Goal: Transaction & Acquisition: Purchase product/service

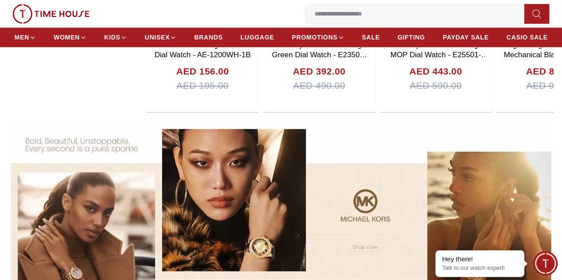
scroll to position [568, 0]
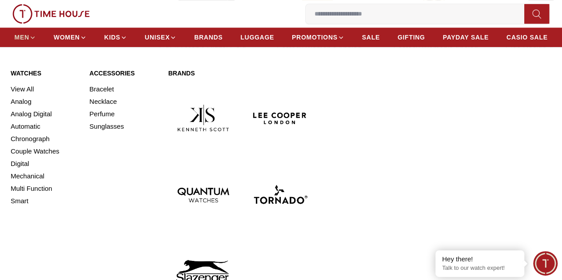
click at [29, 40] on span "MEN" at bounding box center [22, 37] width 15 height 9
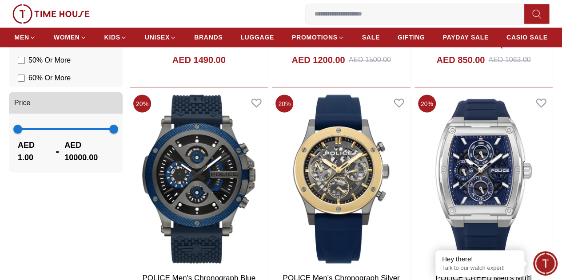
scroll to position [775, 0]
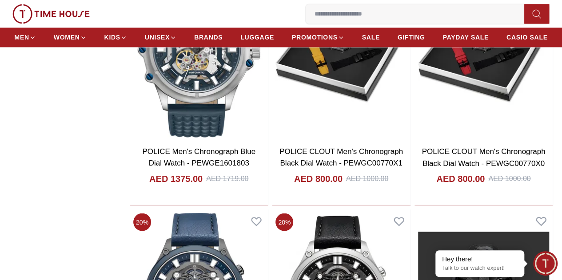
scroll to position [2498, 0]
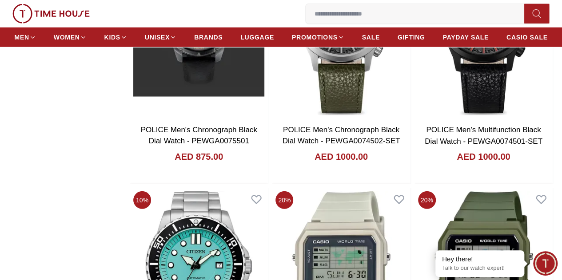
scroll to position [2958, 0]
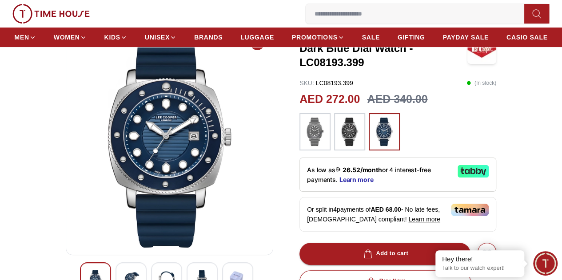
scroll to position [72, 0]
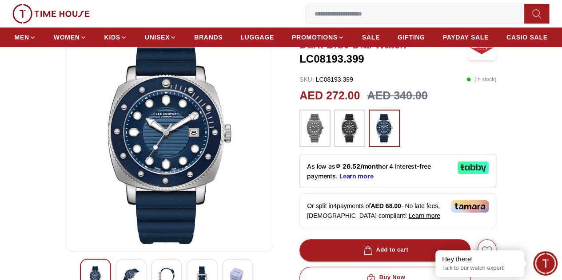
click at [345, 124] on img at bounding box center [350, 128] width 22 height 28
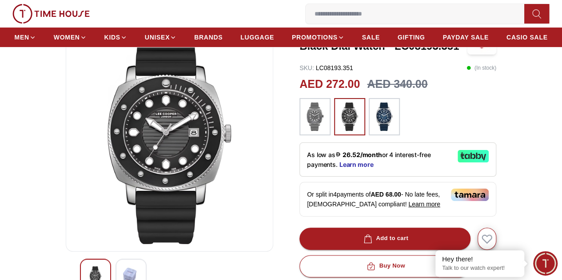
click at [379, 130] on img at bounding box center [384, 117] width 22 height 28
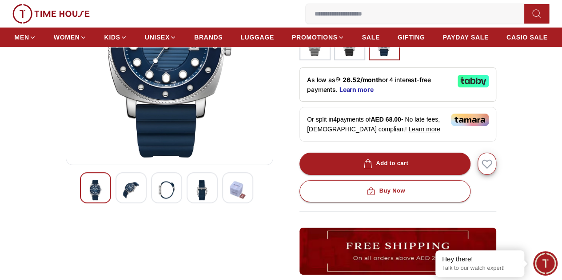
scroll to position [143, 0]
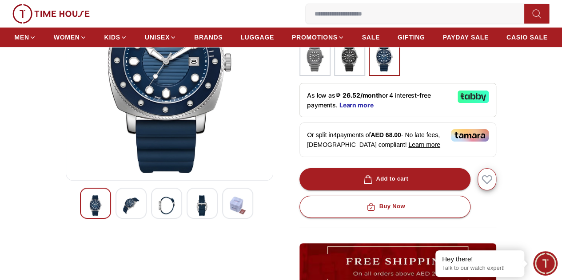
click at [194, 216] on img at bounding box center [202, 206] width 16 height 20
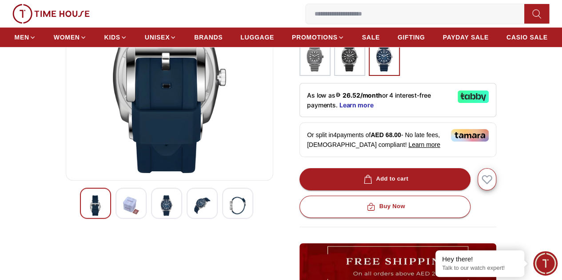
click at [159, 216] on img at bounding box center [167, 206] width 16 height 20
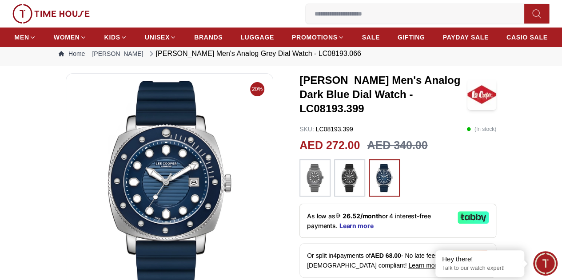
scroll to position [0, 0]
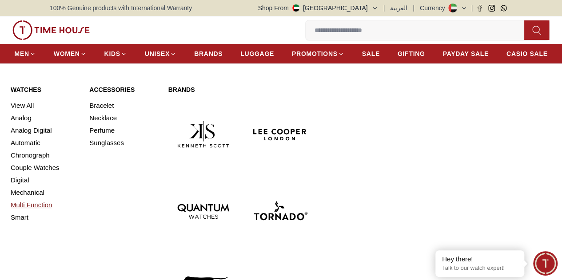
click at [31, 212] on link "Multi Function" at bounding box center [45, 205] width 68 height 12
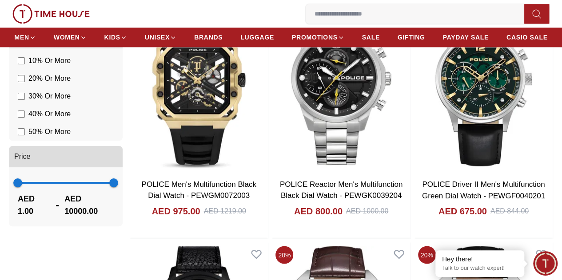
scroll to position [622, 0]
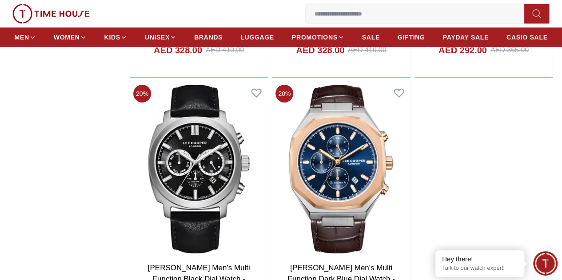
scroll to position [1529, 0]
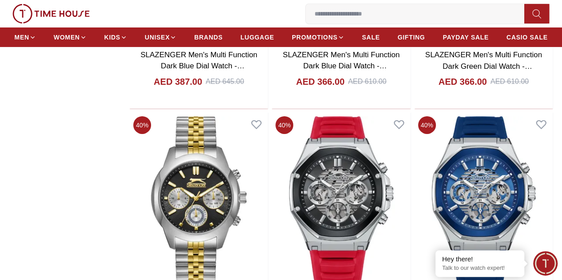
scroll to position [3218, 0]
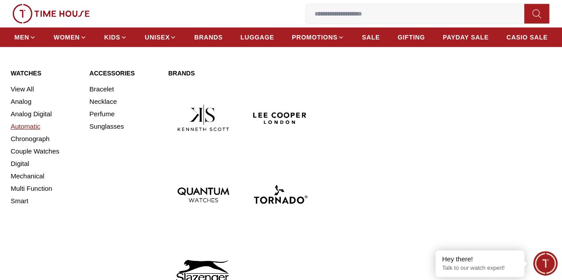
click at [28, 133] on link "Automatic" at bounding box center [45, 126] width 68 height 12
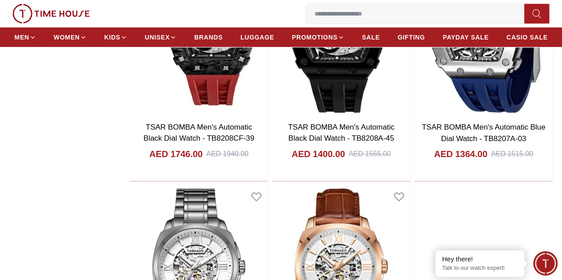
scroll to position [1442, 0]
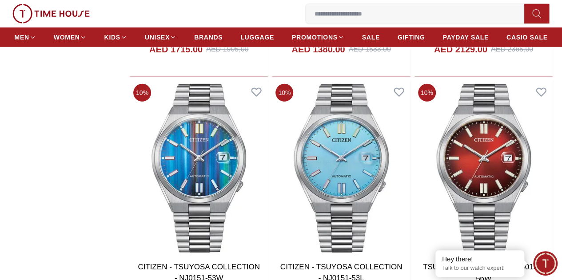
scroll to position [2989, 0]
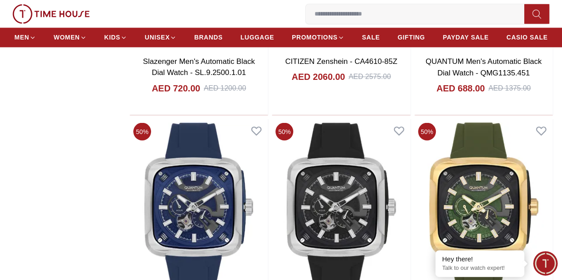
scroll to position [4181, 0]
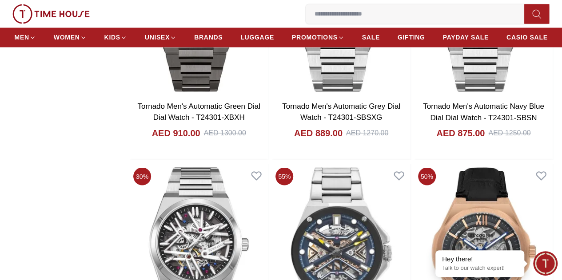
scroll to position [5870, 0]
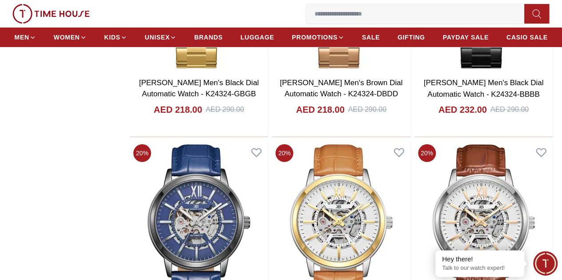
scroll to position [6847, 0]
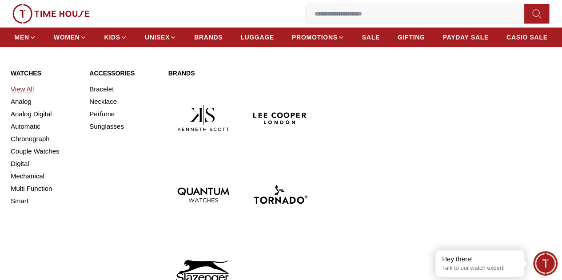
click at [25, 96] on link "View All" at bounding box center [45, 89] width 68 height 12
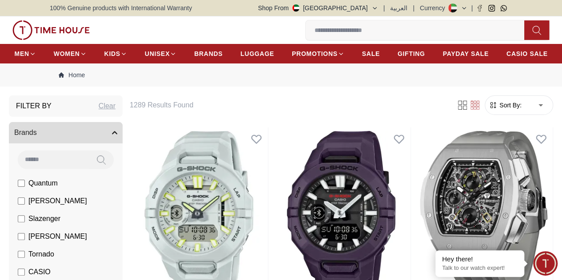
click at [498, 110] on span "Sort By:" at bounding box center [510, 105] width 24 height 9
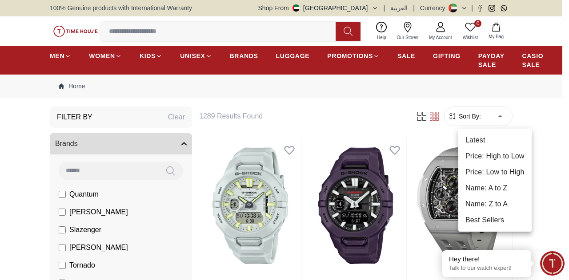
click at [501, 169] on li "Price: Low to High" at bounding box center [494, 172] width 73 height 16
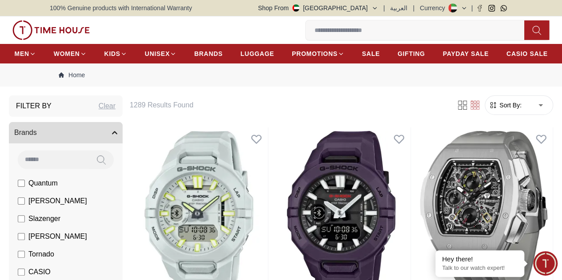
type input "*"
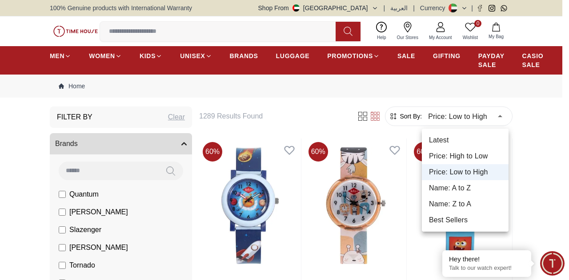
click at [546, 164] on div at bounding box center [284, 140] width 569 height 280
click at [546, 131] on div at bounding box center [284, 140] width 569 height 280
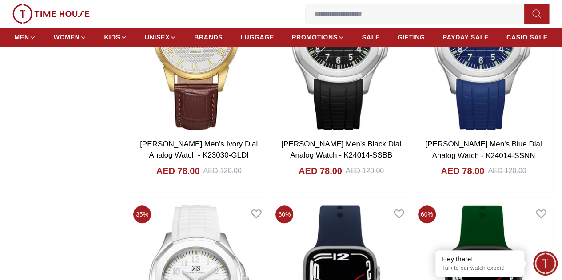
scroll to position [1867, 0]
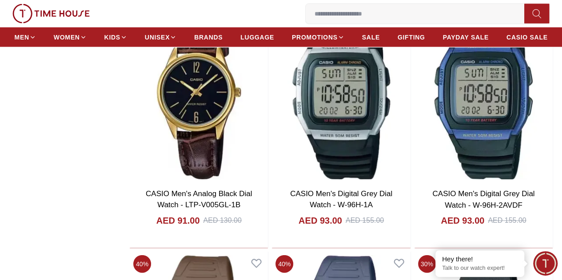
scroll to position [4285, 0]
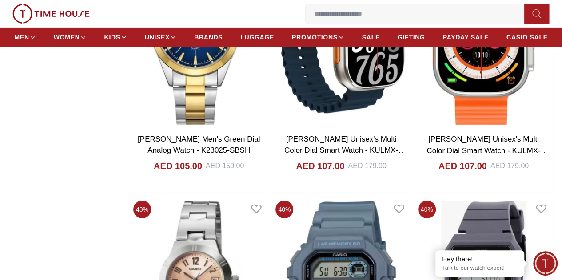
scroll to position [6561, 0]
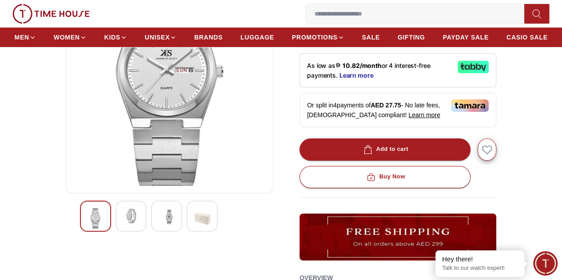
scroll to position [129, 0]
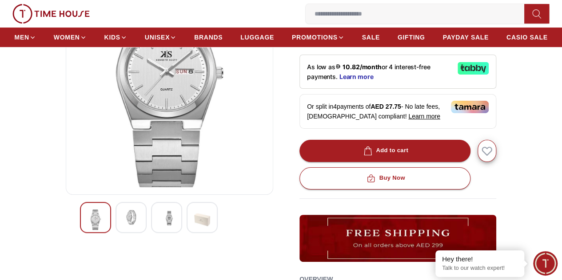
click at [123, 226] on img at bounding box center [131, 218] width 16 height 16
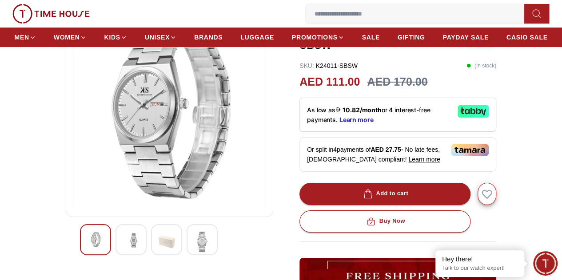
scroll to position [97, 0]
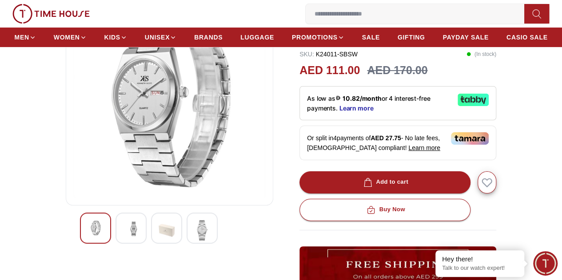
click at [194, 241] on img at bounding box center [202, 230] width 16 height 20
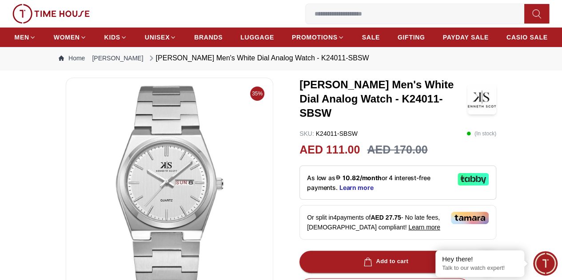
scroll to position [6, 0]
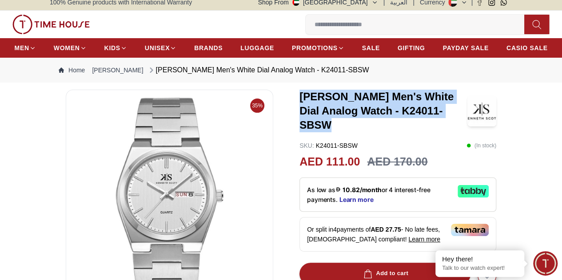
drag, startPoint x: 448, startPoint y: 124, endPoint x: 295, endPoint y: 107, distance: 154.3
click at [300, 107] on h3 "Kenneth Scott Men's White Dial Analog Watch - K24011-SBSW" at bounding box center [384, 111] width 168 height 43
copy h3 "Kenneth Scott Men's White Dial Analog Watch - K24011-SBSW"
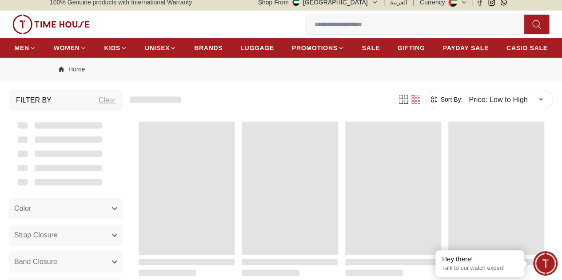
scroll to position [882, 0]
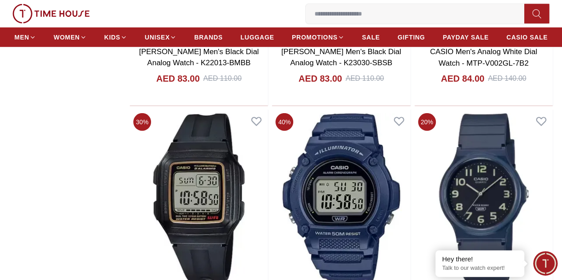
scroll to position [2987, 0]
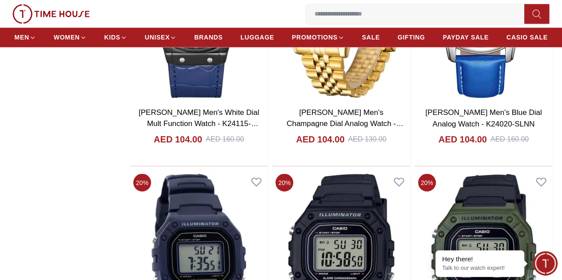
scroll to position [5850, 0]
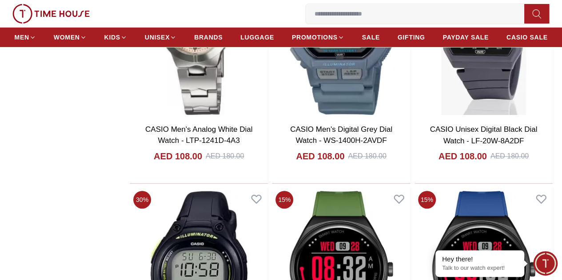
scroll to position [6810, 0]
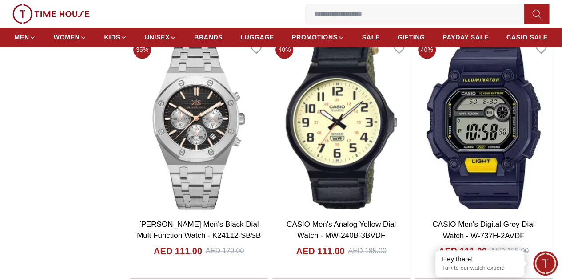
scroll to position [7450, 0]
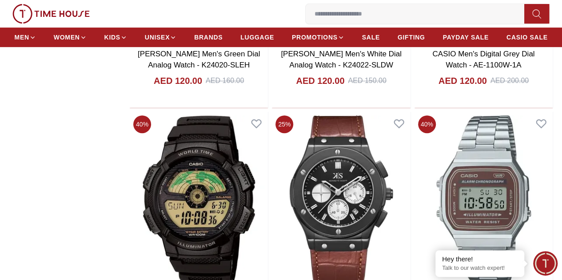
scroll to position [10330, 0]
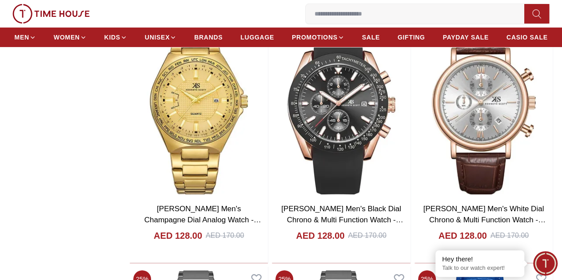
scroll to position [11895, 0]
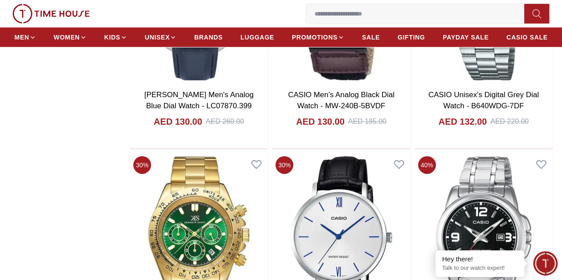
scroll to position [13234, 0]
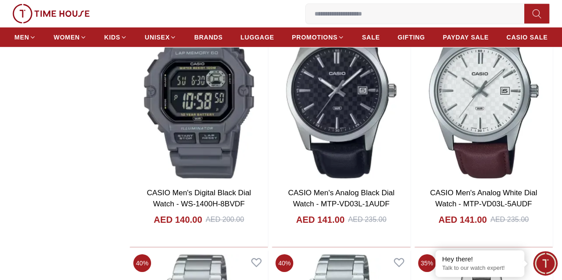
scroll to position [14829, 0]
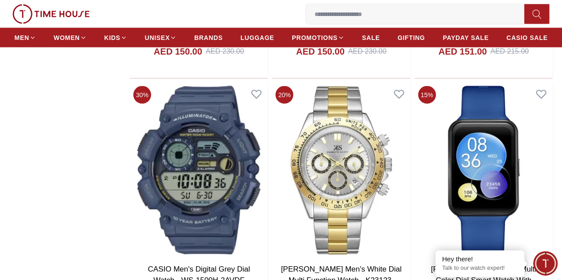
scroll to position [17727, 0]
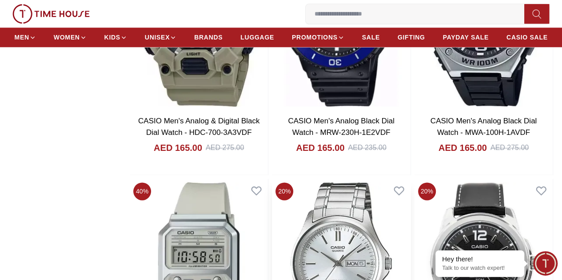
scroll to position [20864, 0]
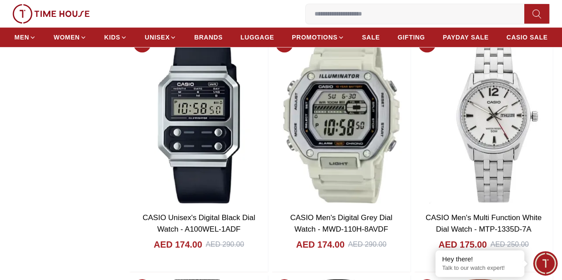
scroll to position [22190, 0]
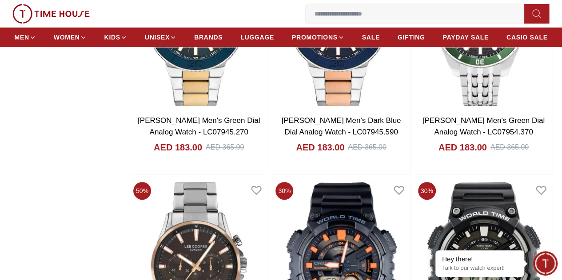
scroll to position [23754, 0]
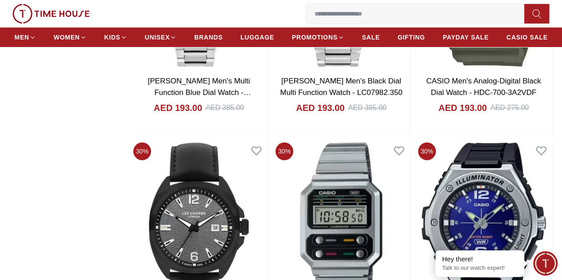
scroll to position [25321, 0]
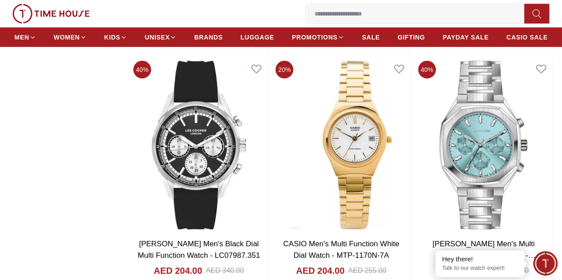
scroll to position [26653, 0]
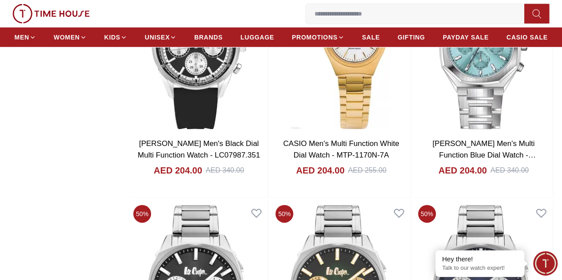
scroll to position [26670, 0]
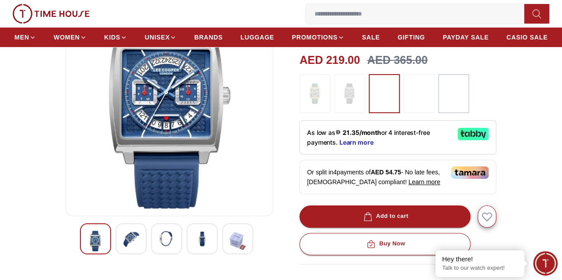
scroll to position [107, 0]
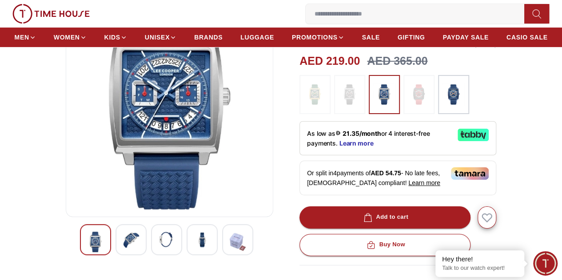
click at [123, 248] on img at bounding box center [131, 240] width 16 height 16
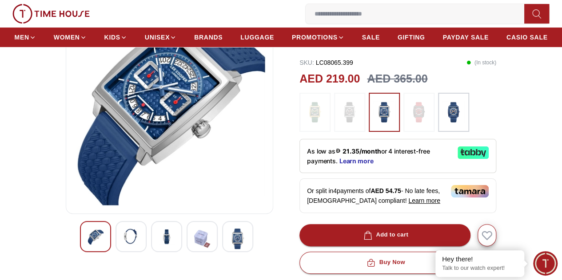
scroll to position [36, 0]
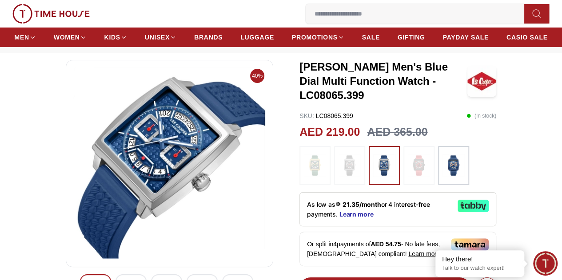
click at [448, 160] on img at bounding box center [454, 166] width 22 height 30
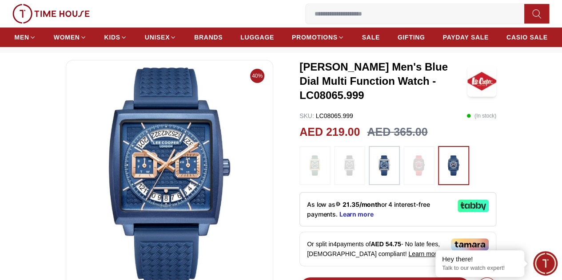
click at [378, 165] on img at bounding box center [384, 166] width 22 height 30
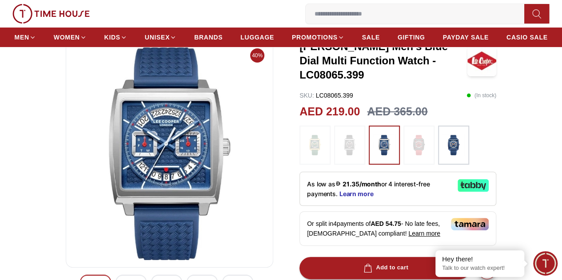
scroll to position [36, 0]
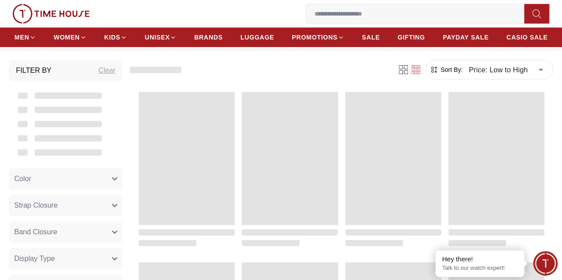
scroll to position [882, 0]
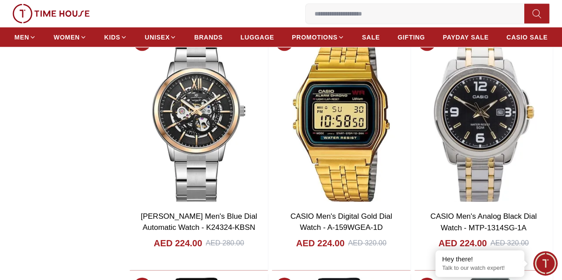
scroll to position [1156, 0]
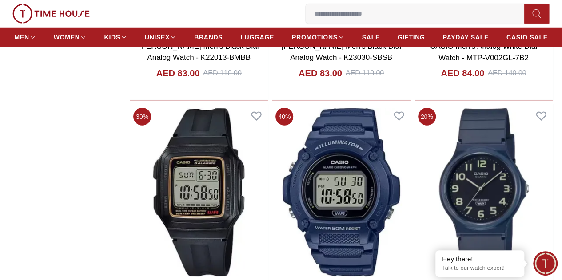
scroll to position [2987, 0]
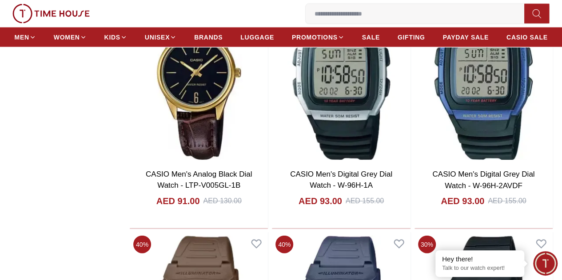
scroll to position [4374, 0]
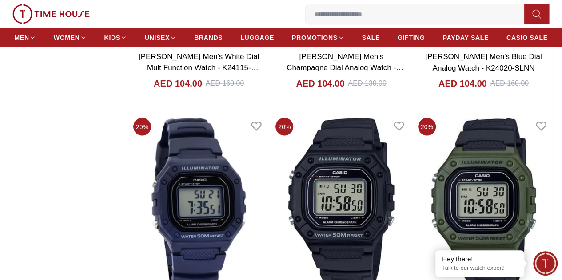
scroll to position [5903, 0]
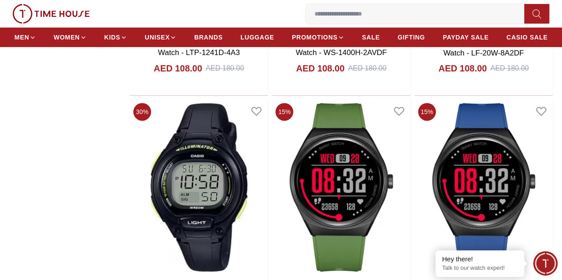
scroll to position [6899, 0]
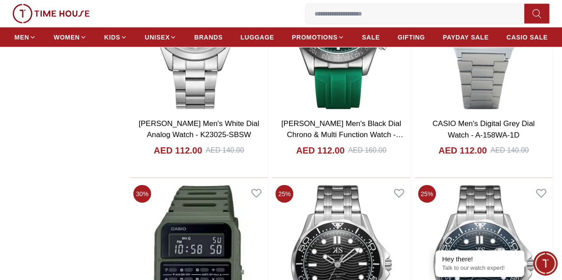
scroll to position [9153, 0]
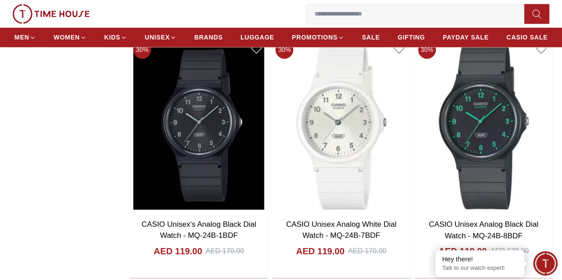
scroll to position [9242, 0]
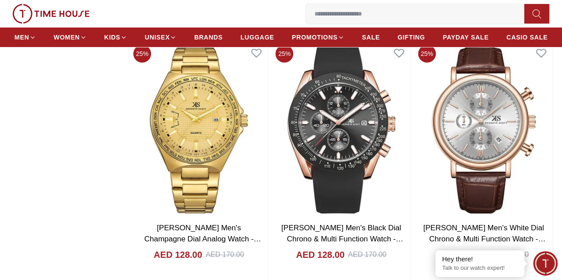
scroll to position [11926, 0]
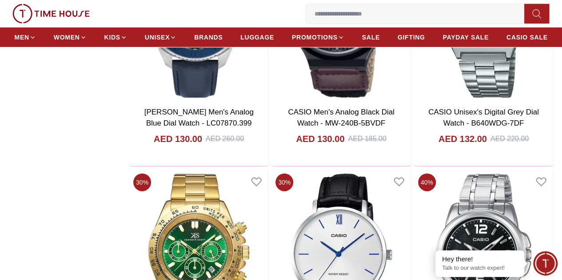
scroll to position [13269, 0]
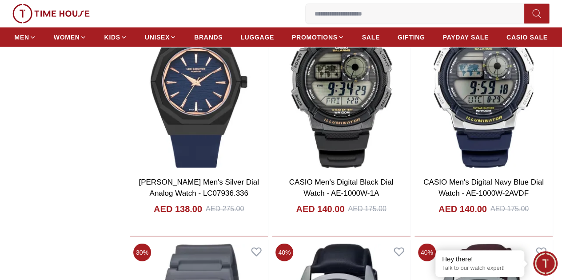
scroll to position [14594, 0]
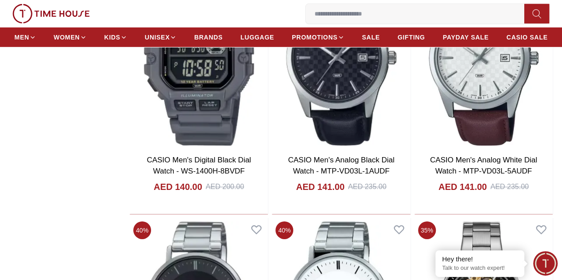
scroll to position [14860, 0]
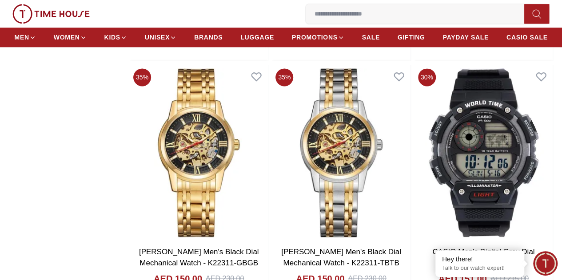
scroll to position [17510, 0]
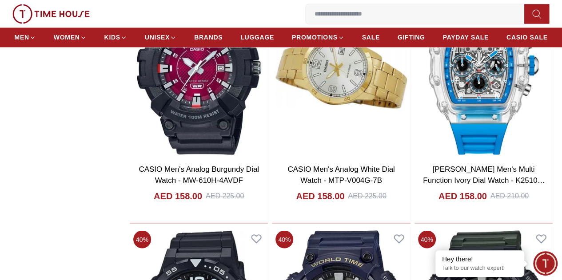
scroll to position [19287, 0]
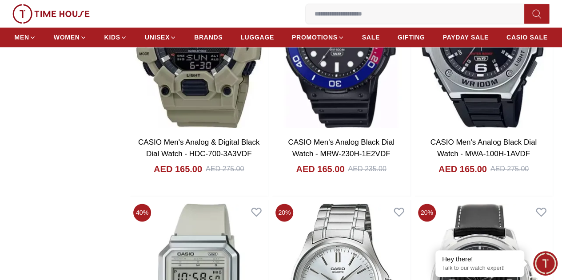
scroll to position [20848, 0]
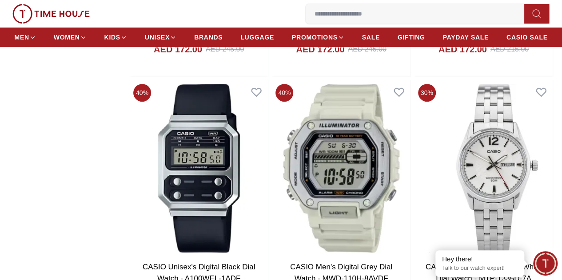
scroll to position [22200, 0]
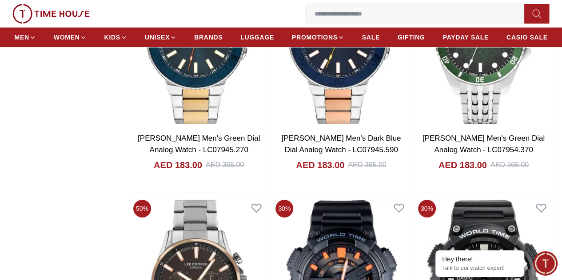
scroll to position [23781, 0]
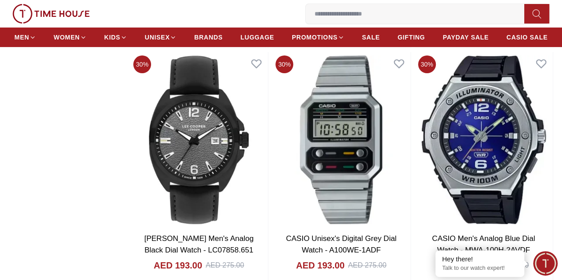
scroll to position [25356, 0]
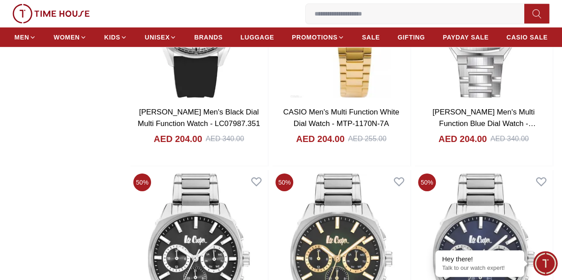
scroll to position [26690, 0]
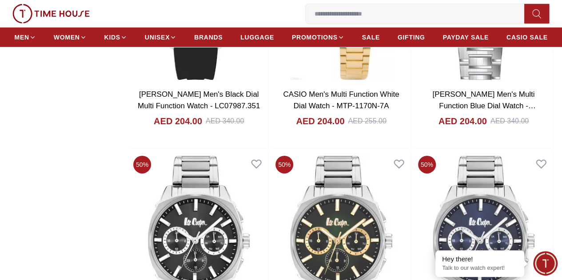
scroll to position [26718, 0]
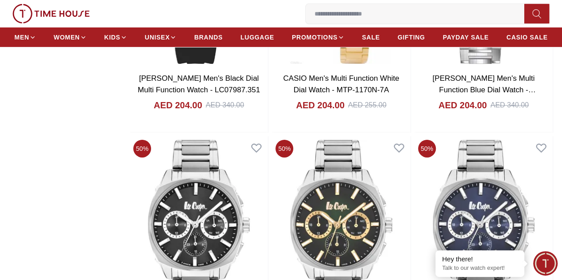
scroll to position [26933, 0]
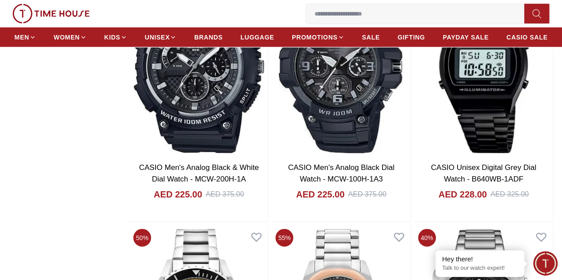
scroll to position [29814, 0]
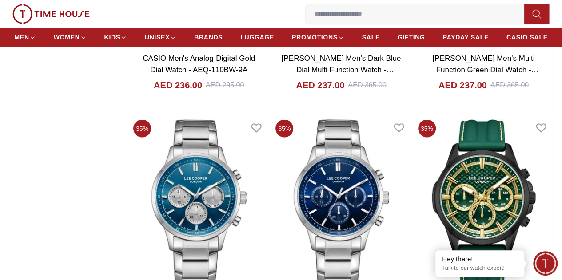
scroll to position [31156, 0]
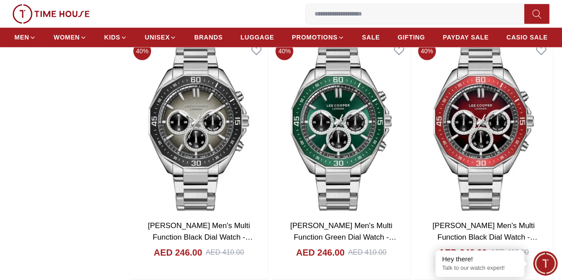
scroll to position [32722, 0]
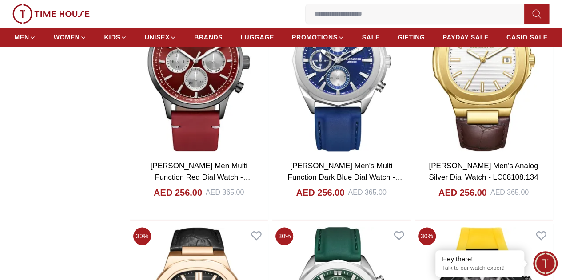
scroll to position [34241, 0]
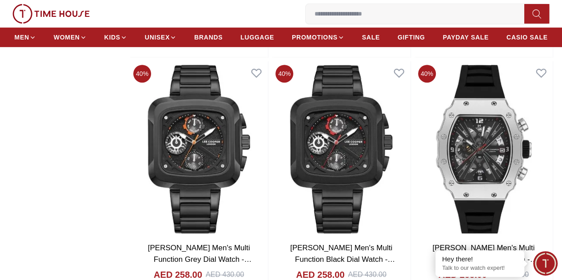
scroll to position [35628, 0]
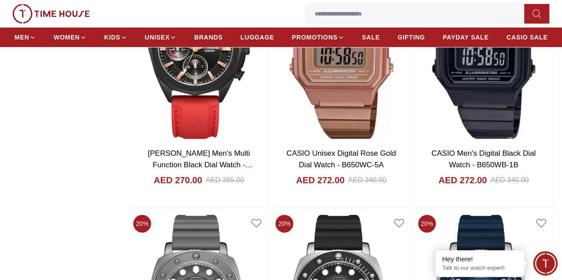
scroll to position [37191, 0]
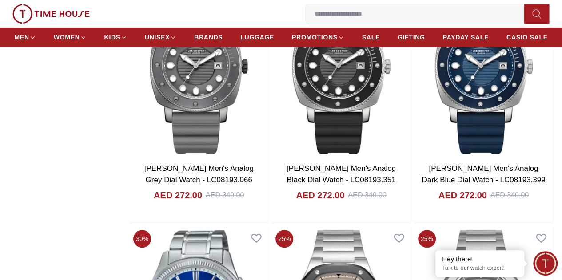
scroll to position [37406, 0]
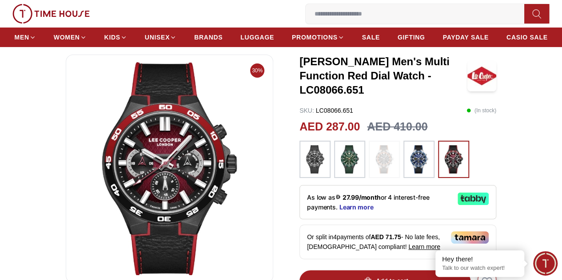
scroll to position [53, 0]
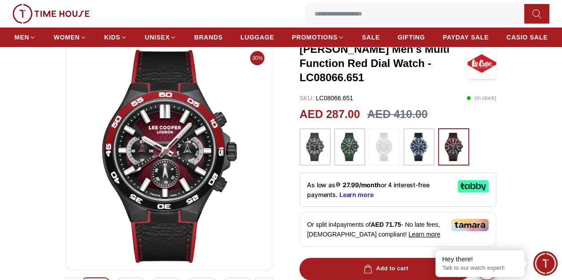
scroll to position [882, 0]
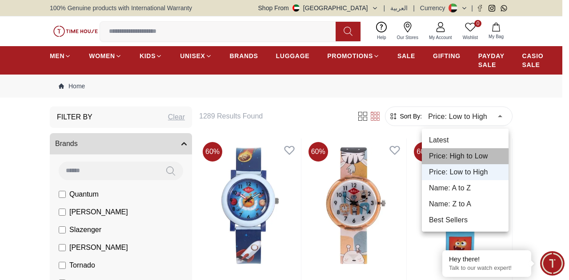
click at [477, 155] on li "Price: High to Low" at bounding box center [465, 156] width 87 height 16
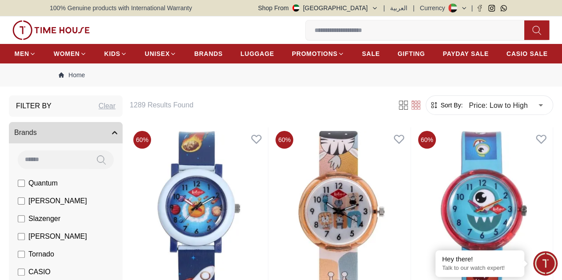
type input "*"
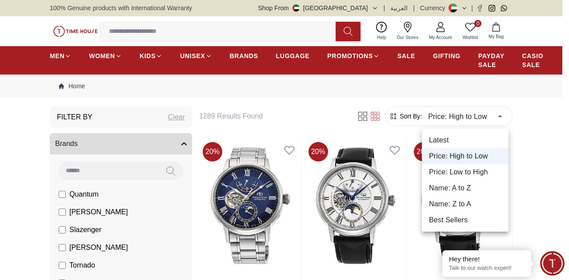
click at [548, 141] on div at bounding box center [284, 140] width 569 height 280
click at [449, 141] on li "Latest" at bounding box center [465, 140] width 87 height 16
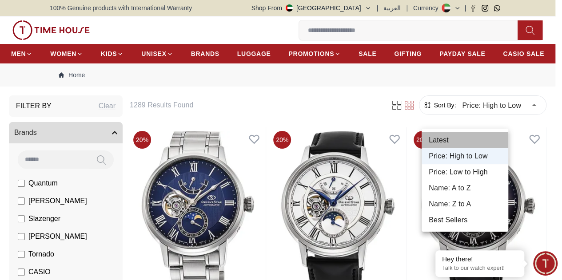
type input "*"
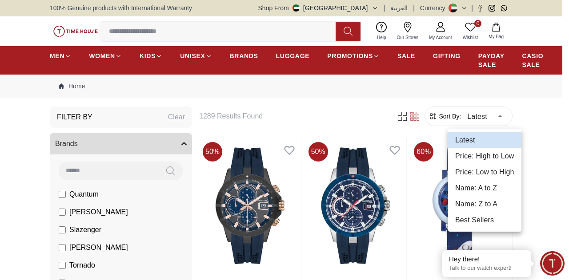
click at [536, 112] on div at bounding box center [284, 140] width 569 height 280
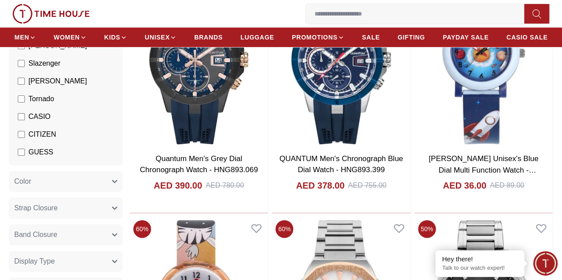
scroll to position [158, 0]
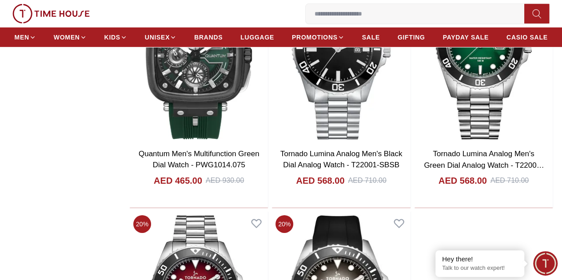
scroll to position [1403, 0]
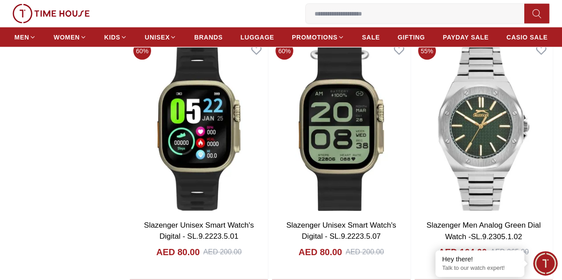
scroll to position [2541, 0]
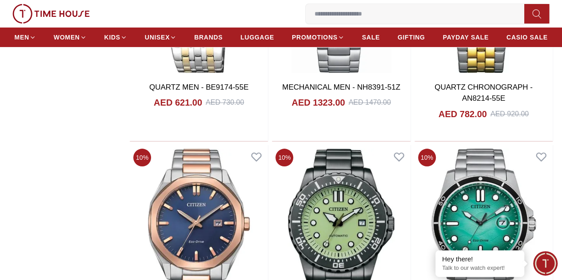
scroll to position [3394, 0]
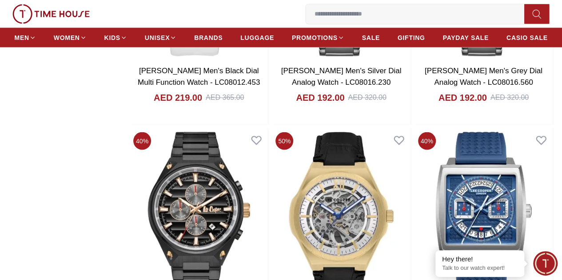
scroll to position [5884, 0]
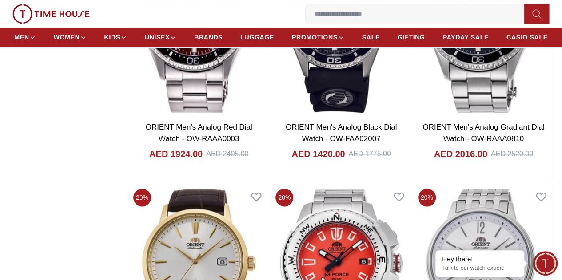
scroll to position [7377, 0]
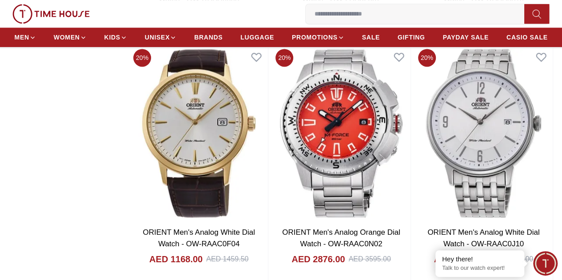
scroll to position [7502, 0]
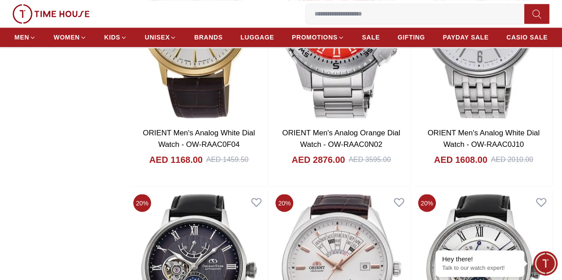
scroll to position [7519, 0]
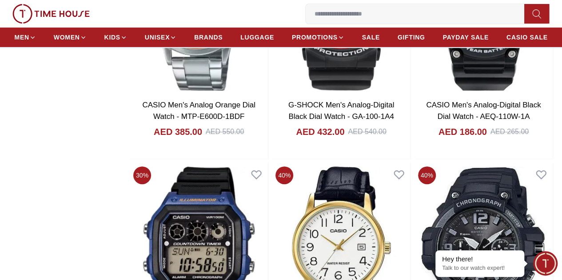
scroll to position [10344, 0]
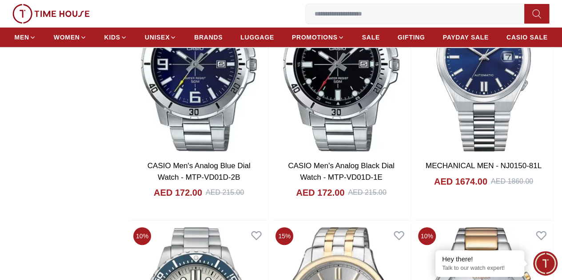
scroll to position [11912, 0]
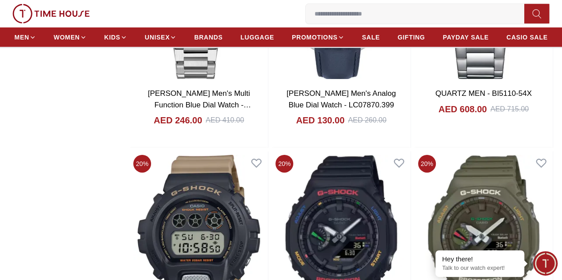
scroll to position [13236, 0]
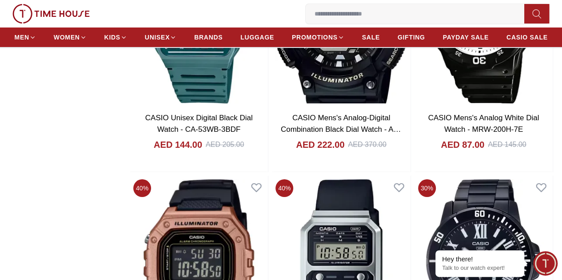
scroll to position [15112, 0]
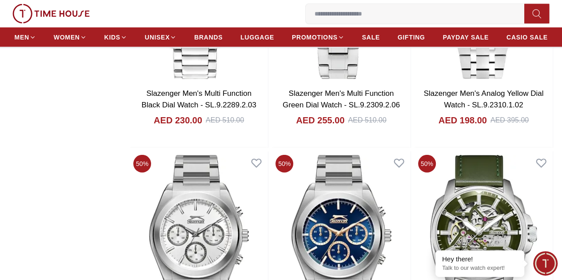
scroll to position [16392, 0]
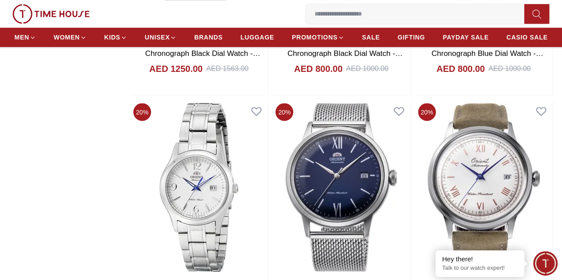
scroll to position [17717, 0]
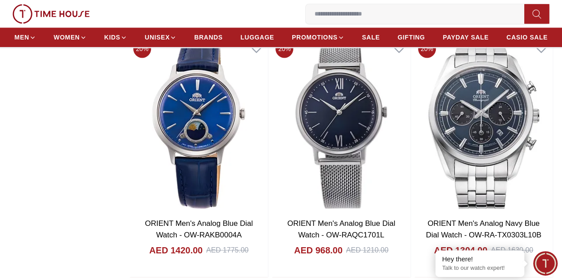
scroll to position [19247, 0]
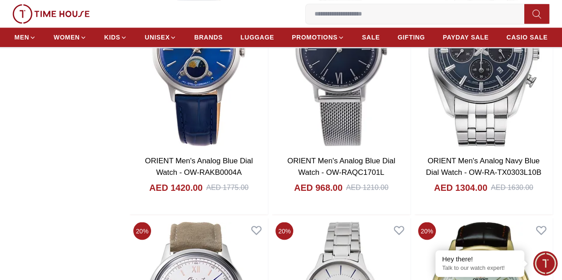
scroll to position [19613, 0]
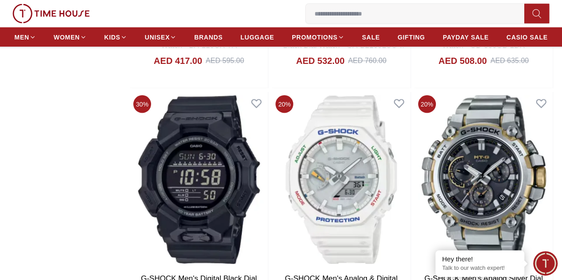
scroll to position [20875, 0]
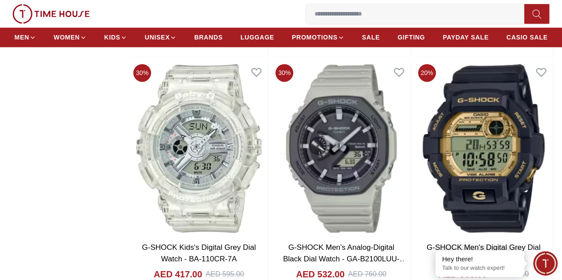
click at [306, 16] on input at bounding box center [419, 14] width 226 height 18
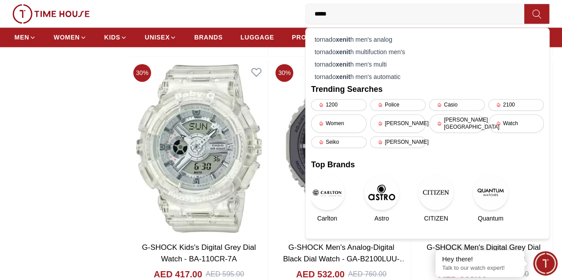
type input "******"
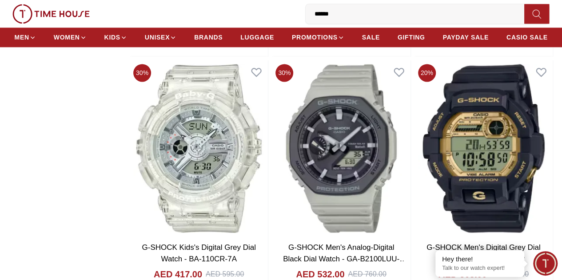
type input "******"
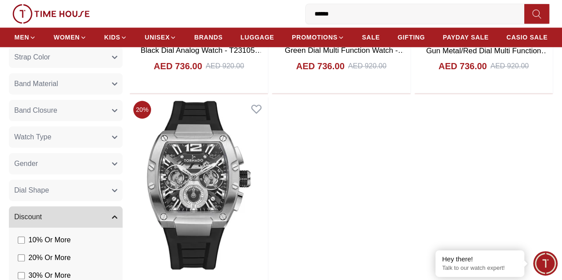
scroll to position [536, 0]
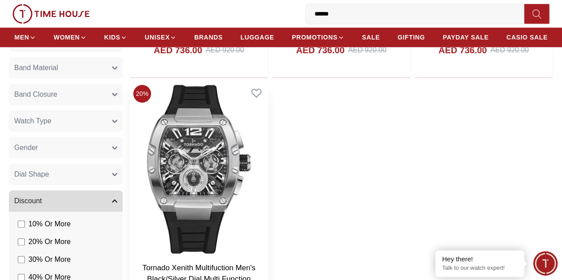
click at [234, 264] on link "Tornado Xenith Multifuction Men's Black/Silver Dial Multi Function Watch - T231…" at bounding box center [200, 279] width 116 height 31
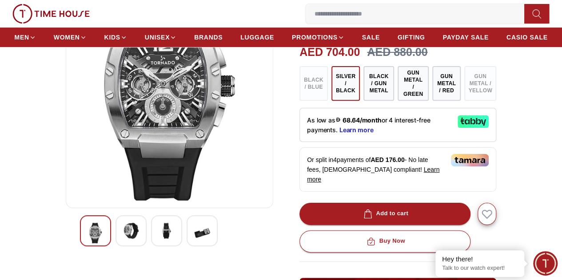
scroll to position [117, 0]
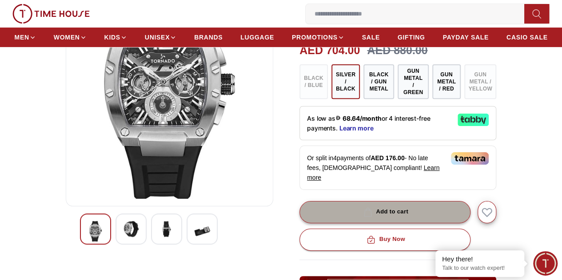
click at [388, 208] on div "Add to cart" at bounding box center [385, 212] width 47 height 10
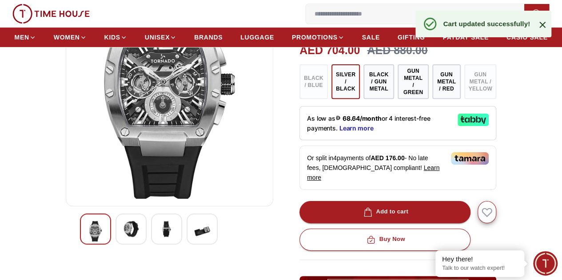
click at [543, 27] on icon at bounding box center [542, 25] width 11 height 11
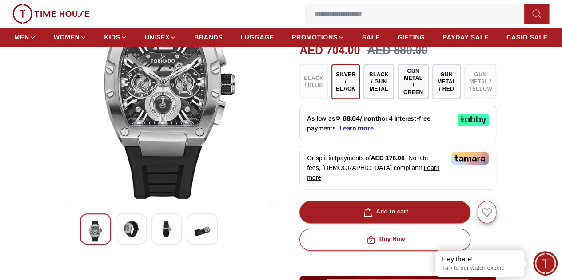
click at [0, 0] on icon "button" at bounding box center [0, 0] width 0 height 0
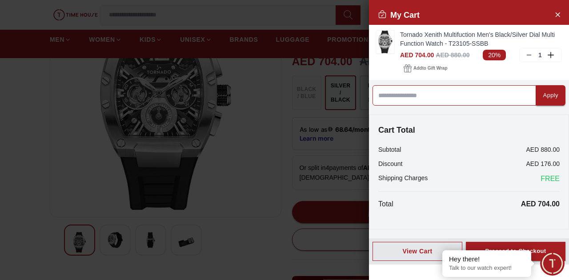
click at [430, 95] on input at bounding box center [454, 95] width 164 height 20
type input "******"
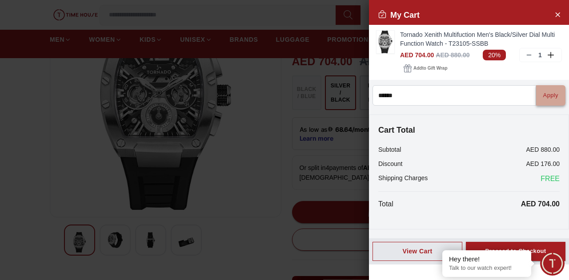
click at [550, 94] on div "Apply" at bounding box center [550, 96] width 15 height 10
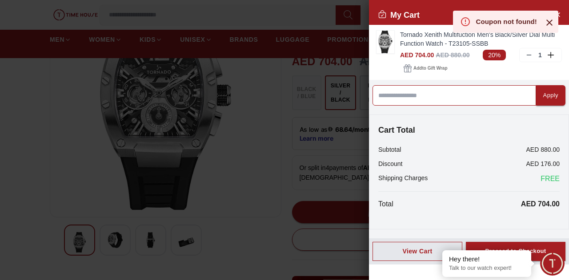
click at [451, 99] on input at bounding box center [454, 95] width 164 height 20
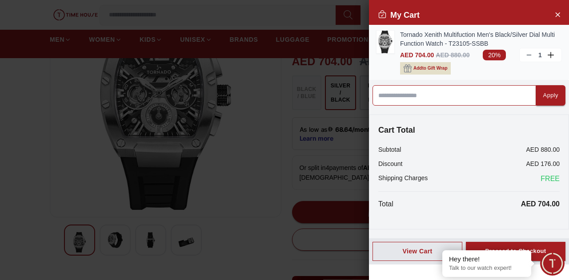
drag, startPoint x: 451, startPoint y: 99, endPoint x: 446, endPoint y: 69, distance: 29.7
click at [446, 69] on div "My Cart Tornado Xenith Multifuction Men's Black/Silver Dial Multi Function Watc…" at bounding box center [469, 119] width 200 height 239
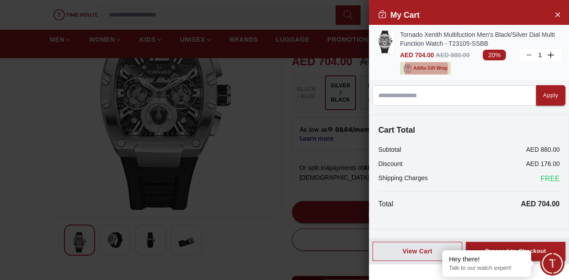
click at [446, 69] on span "Add to Gift Wrap" at bounding box center [430, 68] width 34 height 9
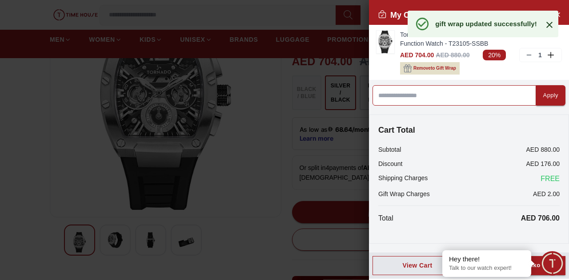
click at [428, 94] on input at bounding box center [454, 95] width 164 height 20
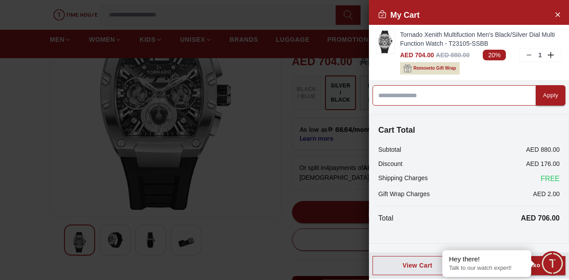
click at [425, 97] on input at bounding box center [454, 95] width 164 height 20
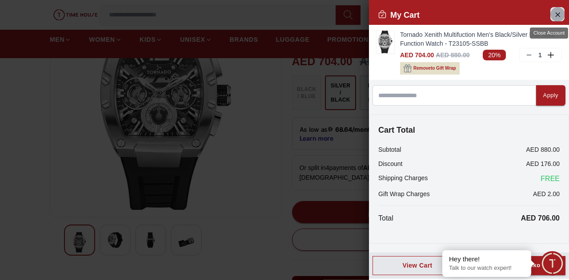
click at [560, 15] on icon "Close Account" at bounding box center [557, 14] width 7 height 11
